Goal: Task Accomplishment & Management: Manage account settings

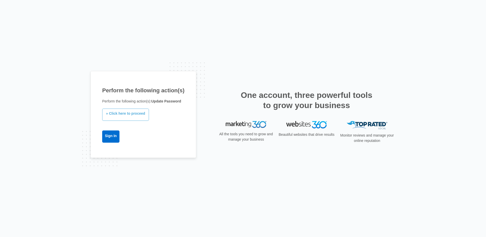
click at [132, 115] on link "» Click here to proceed" at bounding box center [125, 114] width 47 height 12
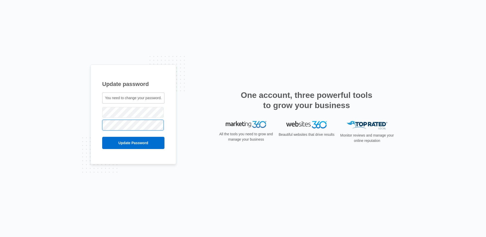
click at [102, 137] on input "Update Password" at bounding box center [133, 143] width 62 height 12
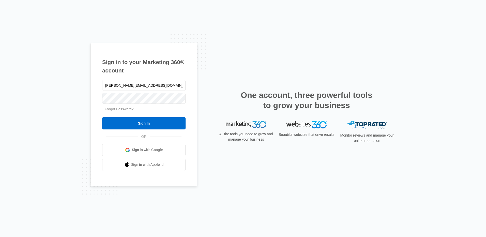
type input "[PERSON_NAME][EMAIL_ADDRESS][DOMAIN_NAME]"
click at [102, 117] on input "Sign In" at bounding box center [143, 123] width 83 height 12
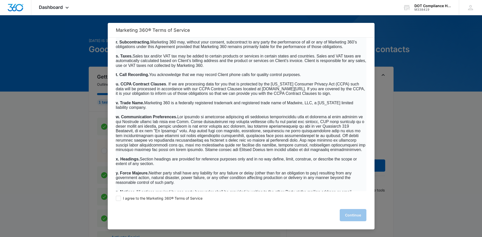
scroll to position [3247, 0]
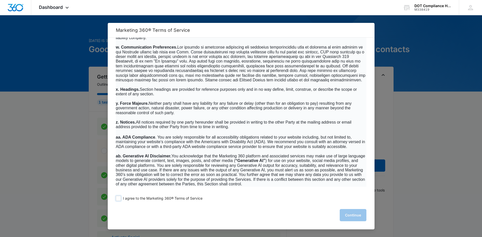
click at [119, 197] on span at bounding box center [118, 198] width 5 height 5
click at [119, 197] on input "I agree to the Marketing 360® Terms of Service" at bounding box center [118, 198] width 5 height 5
checkbox input "true"
click at [352, 215] on button "Continue" at bounding box center [353, 215] width 27 height 12
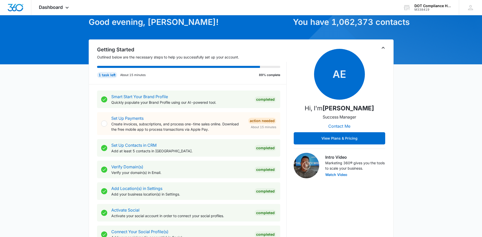
scroll to position [0, 0]
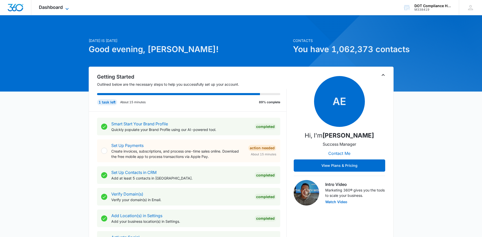
click at [68, 7] on icon at bounding box center [67, 9] width 6 height 6
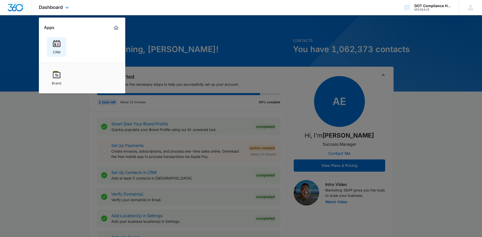
click at [58, 42] on img at bounding box center [57, 44] width 8 height 8
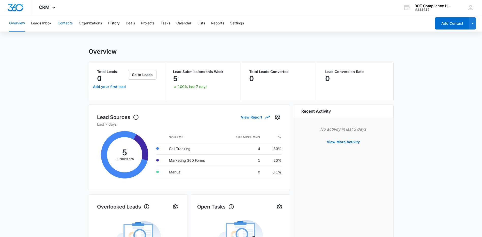
click at [60, 23] on button "Contacts" at bounding box center [65, 23] width 15 height 16
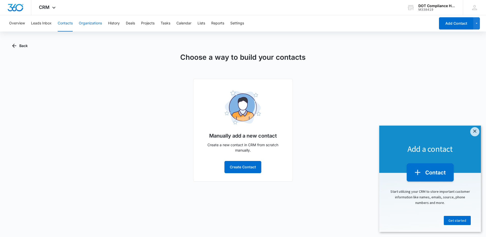
click at [86, 24] on button "Organizations" at bounding box center [90, 23] width 23 height 16
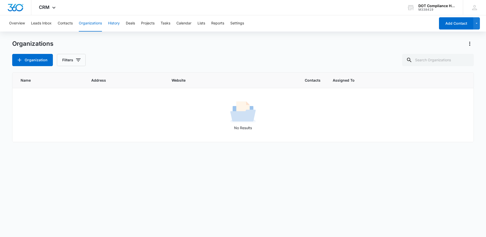
click at [111, 23] on button "History" at bounding box center [114, 23] width 12 height 16
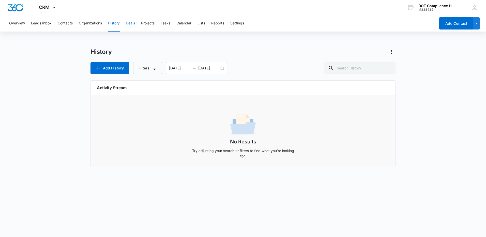
click at [132, 24] on button "Deals" at bounding box center [130, 23] width 9 height 16
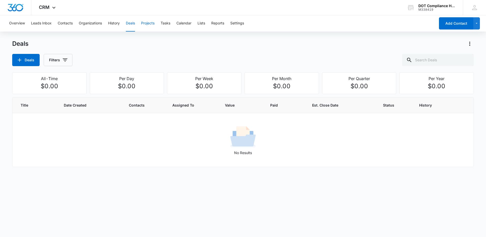
click at [151, 23] on button "Projects" at bounding box center [147, 23] width 13 height 16
click at [169, 22] on button "Tasks" at bounding box center [166, 23] width 10 height 16
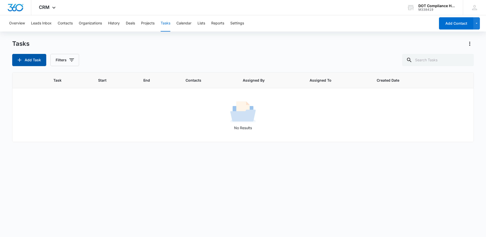
click at [29, 58] on button "Add Task" at bounding box center [29, 60] width 34 height 12
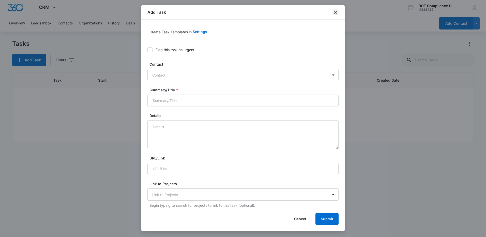
click at [336, 12] on icon "close" at bounding box center [335, 12] width 6 height 6
